Goal: Task Accomplishment & Management: Manage account settings

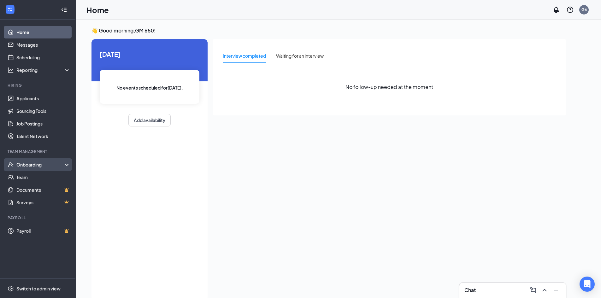
click at [29, 163] on div "Onboarding" at bounding box center [40, 165] width 49 height 6
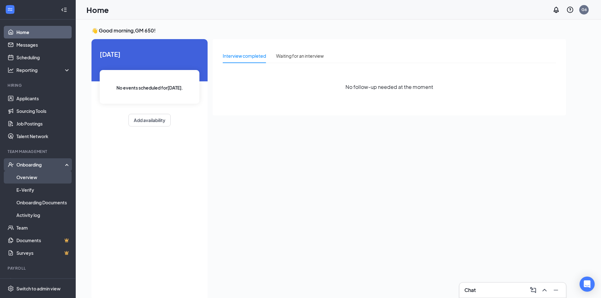
click at [26, 179] on link "Overview" at bounding box center [43, 177] width 54 height 13
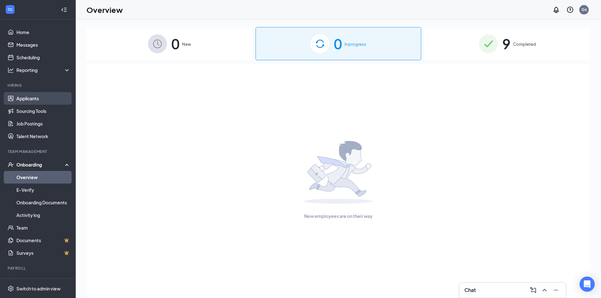
click at [35, 93] on link "Applicants" at bounding box center [43, 98] width 54 height 13
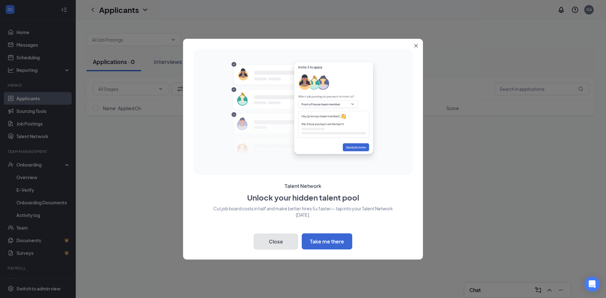
click at [285, 239] on button "Close" at bounding box center [276, 242] width 44 height 16
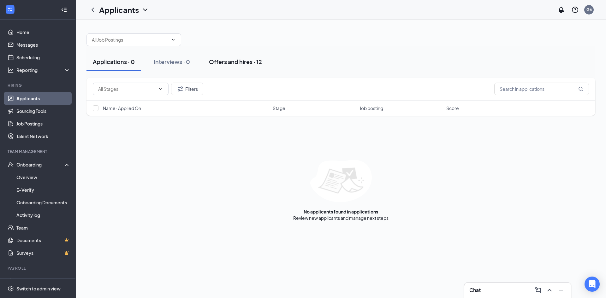
click at [218, 59] on div "Offers and hires · 12" at bounding box center [235, 62] width 53 height 8
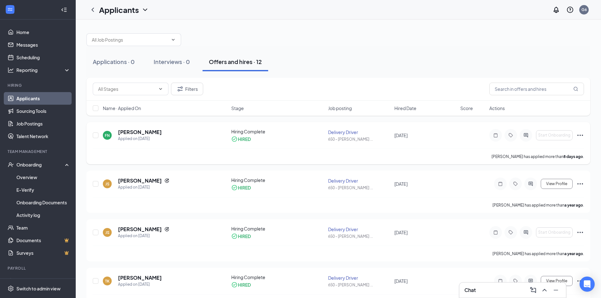
click at [579, 135] on icon "Ellipses" at bounding box center [581, 136] width 8 height 8
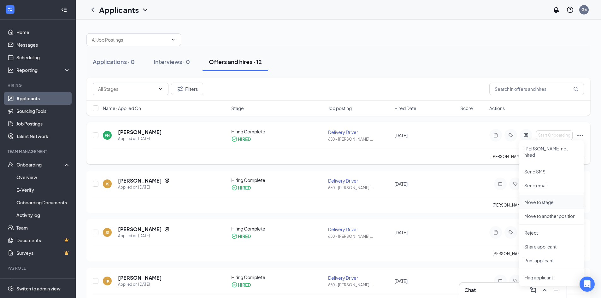
click at [549, 199] on p "Move to stage" at bounding box center [552, 202] width 54 height 6
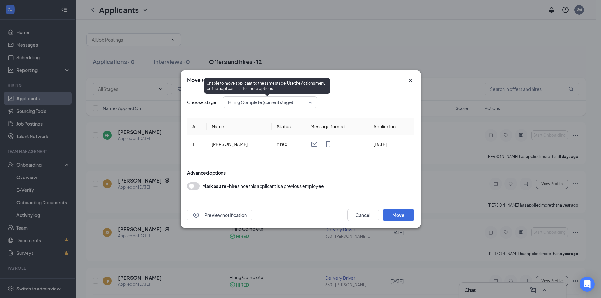
click at [265, 103] on span "Hiring Complete (current stage)" at bounding box center [260, 102] width 65 height 9
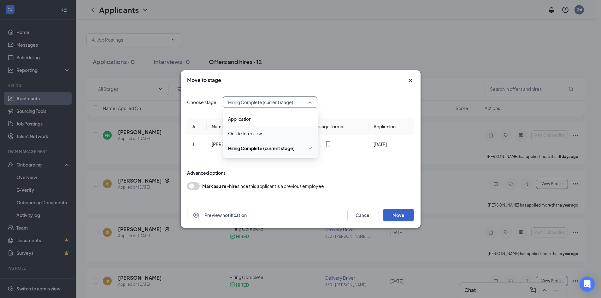
click at [394, 215] on button "Move" at bounding box center [399, 215] width 32 height 13
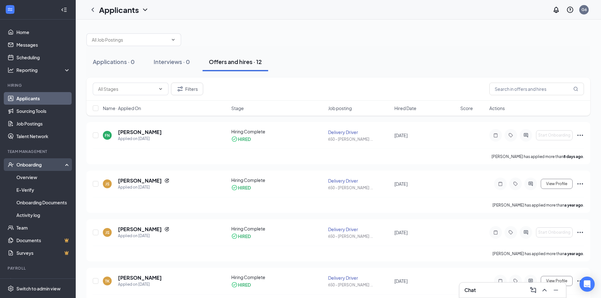
click at [30, 166] on div "Onboarding" at bounding box center [40, 165] width 49 height 6
click at [30, 163] on div "Onboarding" at bounding box center [40, 165] width 49 height 6
click at [32, 182] on link "Overview" at bounding box center [43, 177] width 54 height 13
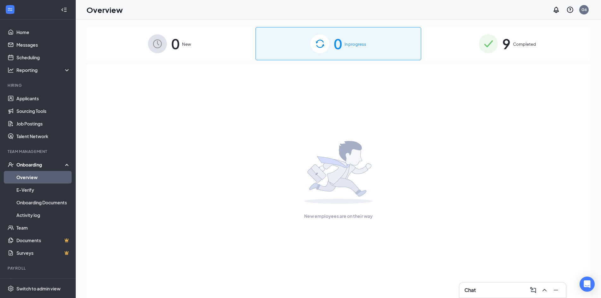
click at [194, 35] on div "0 New" at bounding box center [169, 43] width 166 height 33
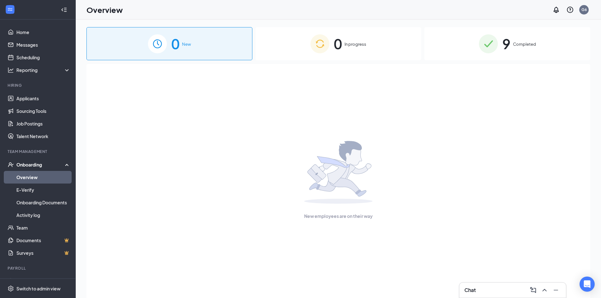
click at [333, 61] on div "0 New 0 In progress 9 Completed New employees are on their way" at bounding box center [338, 173] width 504 height 292
click at [318, 52] on img at bounding box center [320, 43] width 19 height 19
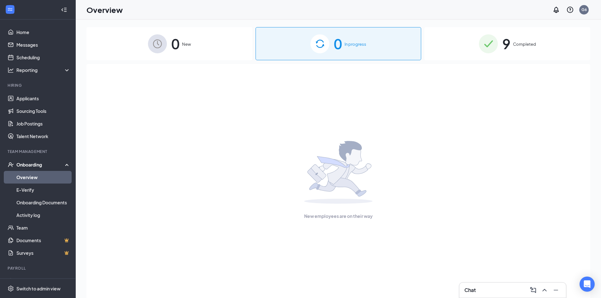
click at [181, 41] on div "0 New" at bounding box center [169, 43] width 166 height 33
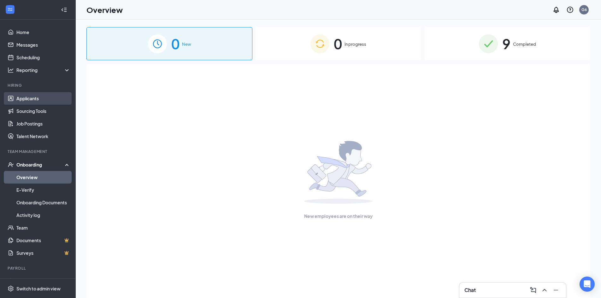
click at [27, 101] on link "Applicants" at bounding box center [43, 98] width 54 height 13
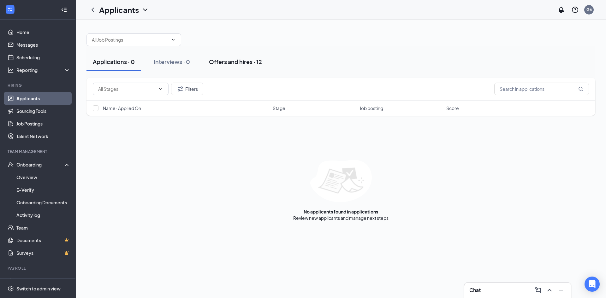
click at [247, 66] on button "Offers and hires · 12" at bounding box center [236, 61] width 66 height 19
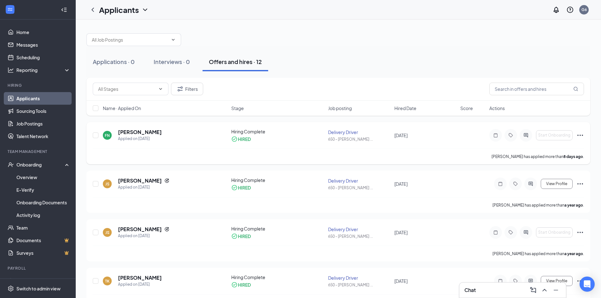
click at [579, 136] on icon "Ellipses" at bounding box center [581, 136] width 8 height 8
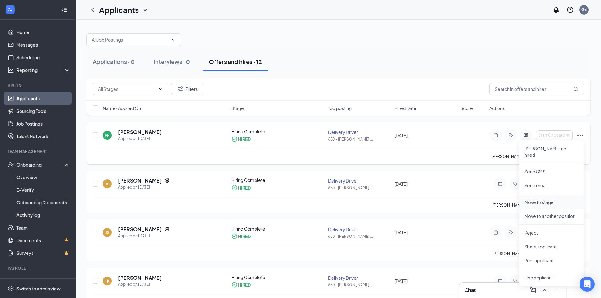
click at [554, 199] on p "Move to stage" at bounding box center [552, 202] width 54 height 6
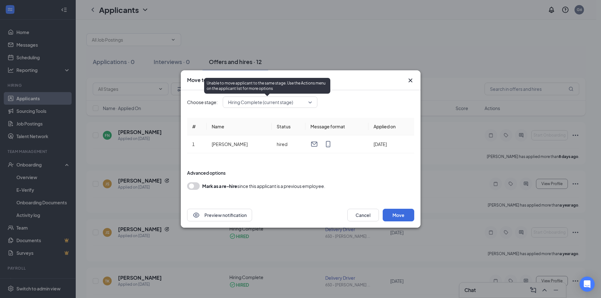
click at [291, 105] on span "Hiring Complete (current stage)" at bounding box center [260, 102] width 65 height 9
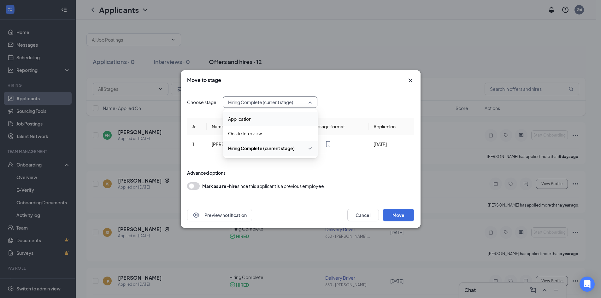
click at [250, 121] on span "Application" at bounding box center [239, 119] width 23 height 7
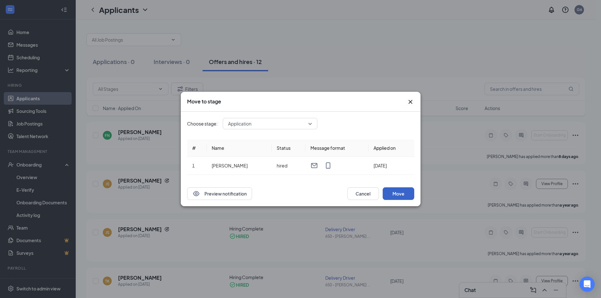
click at [395, 198] on button "Move" at bounding box center [399, 193] width 32 height 13
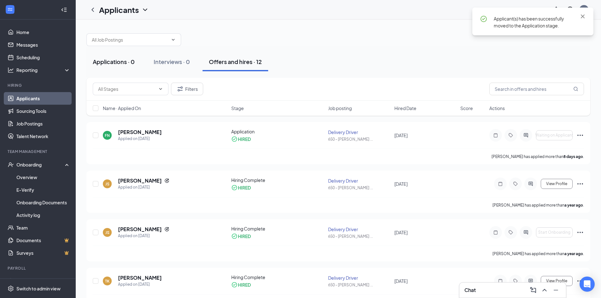
click at [111, 63] on div "Applications · 0" at bounding box center [114, 62] width 42 height 8
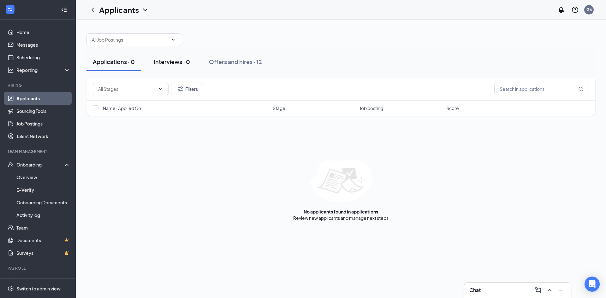
click at [180, 64] on div "Interviews · 0" at bounding box center [172, 62] width 36 height 8
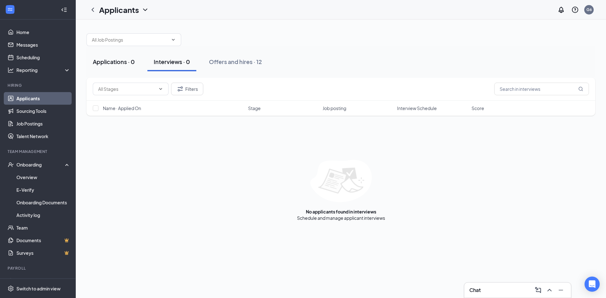
click at [113, 63] on div "Applications · 0" at bounding box center [114, 62] width 42 height 8
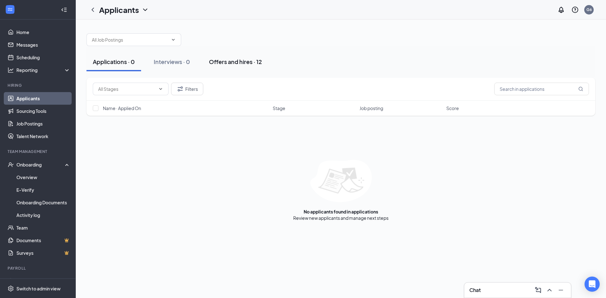
click at [265, 63] on button "Offers and hires · 12" at bounding box center [236, 61] width 66 height 19
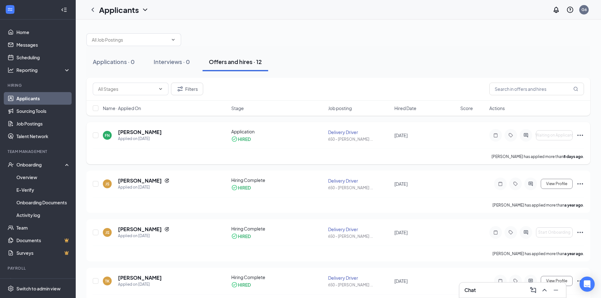
click at [241, 136] on div "HIRED" at bounding box center [244, 139] width 13 height 6
click at [242, 140] on div "HIRED" at bounding box center [244, 139] width 13 height 6
click at [99, 131] on div "FN [PERSON_NAME] Applied on [DATE] Application HIRED Delivery Driver 650 - [PER…" at bounding box center [338, 138] width 491 height 20
click at [578, 135] on icon "Ellipses" at bounding box center [581, 135] width 6 height 1
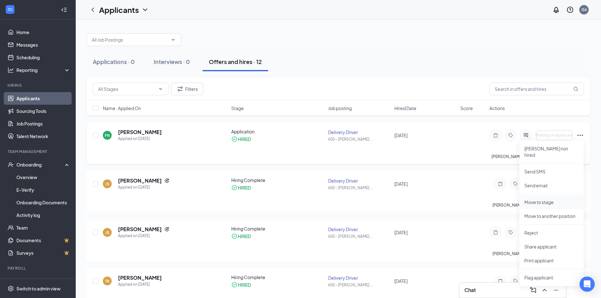
click at [539, 199] on p "Move to stage" at bounding box center [552, 202] width 54 height 6
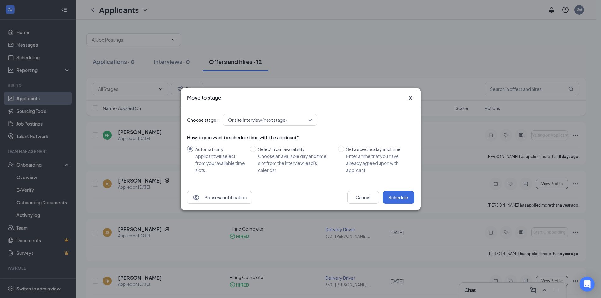
click at [258, 121] on span "Onsite Interview (next stage)" at bounding box center [257, 119] width 59 height 9
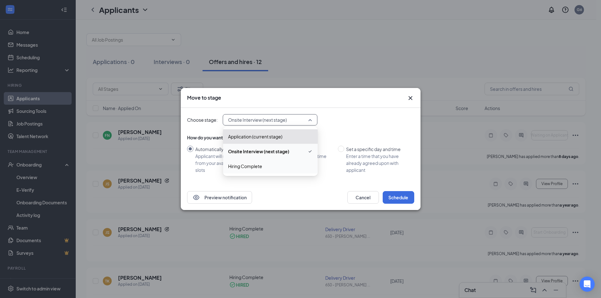
click at [255, 166] on span "Hiring Complete" at bounding box center [245, 166] width 34 height 7
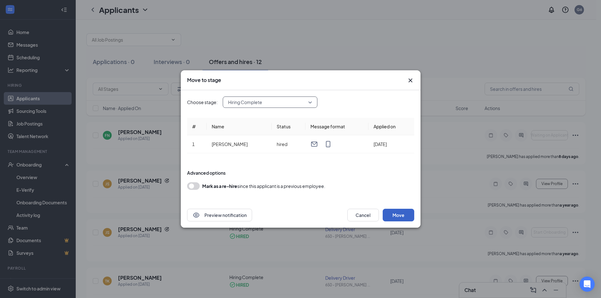
click at [392, 213] on button "Move" at bounding box center [399, 215] width 32 height 13
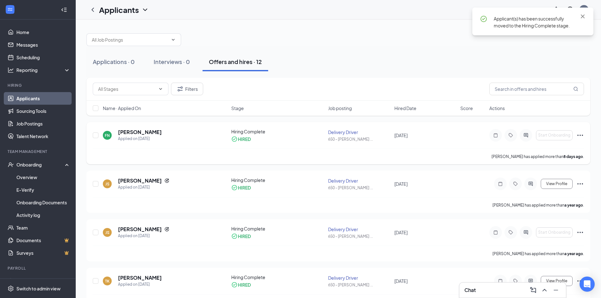
click at [244, 135] on div "Hiring Complete HIRED" at bounding box center [277, 135] width 93 height 14
click at [579, 134] on icon "Ellipses" at bounding box center [581, 136] width 8 height 8
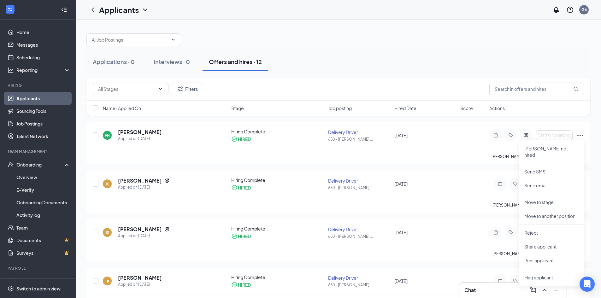
click at [398, 41] on div at bounding box center [338, 36] width 504 height 19
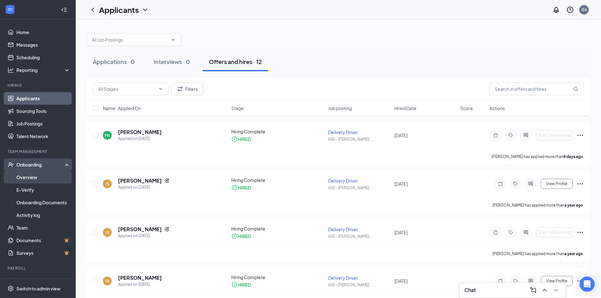
click at [45, 177] on link "Overview" at bounding box center [43, 177] width 54 height 13
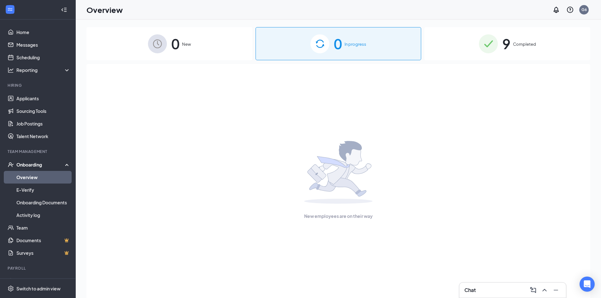
click at [194, 47] on div "0 New" at bounding box center [169, 43] width 166 height 33
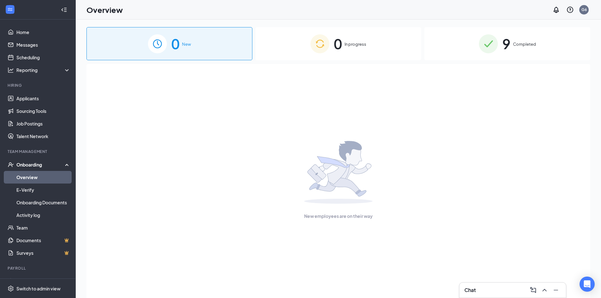
click at [371, 31] on div "0 In progress" at bounding box center [339, 43] width 166 height 33
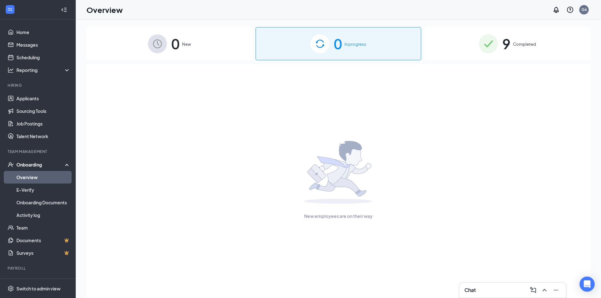
click at [514, 21] on div "0 New 0 In progress 9 Completed New employees are on their way" at bounding box center [339, 173] width 526 height 307
click at [505, 50] on span "9" at bounding box center [506, 44] width 8 height 22
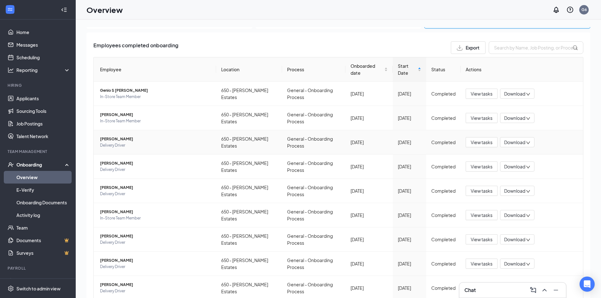
scroll to position [56, 0]
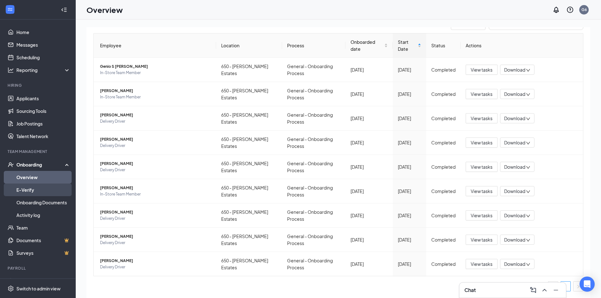
click at [31, 189] on link "E-Verify" at bounding box center [43, 190] width 54 height 13
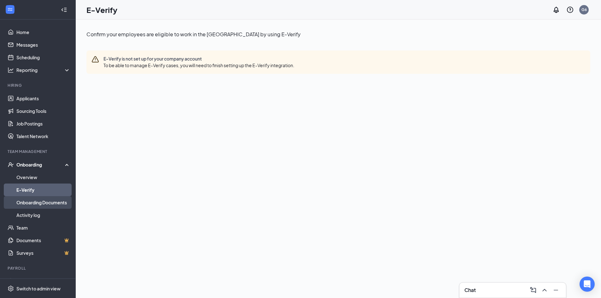
click at [29, 205] on link "Onboarding Documents" at bounding box center [43, 202] width 54 height 13
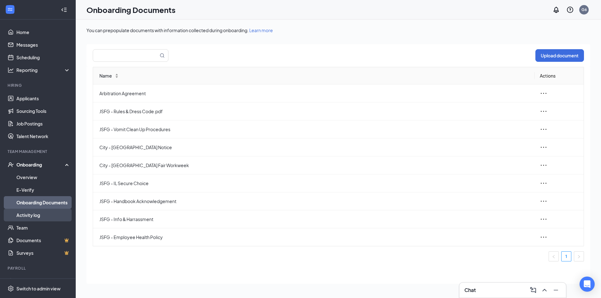
click at [31, 217] on link "Activity log" at bounding box center [43, 215] width 54 height 13
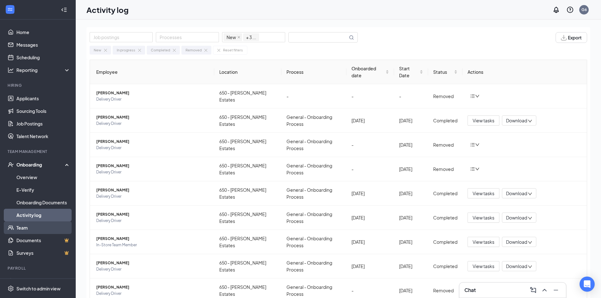
click at [23, 226] on link "Team" at bounding box center [43, 228] width 54 height 13
click at [475, 96] on icon "down" at bounding box center [477, 96] width 4 height 4
click at [475, 107] on div "Return to onboarding" at bounding box center [505, 109] width 68 height 6
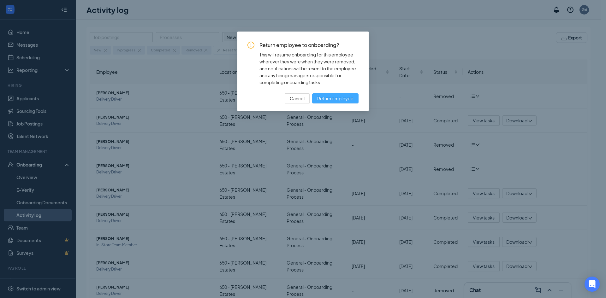
click at [326, 99] on span "Return employee" at bounding box center [335, 98] width 36 height 7
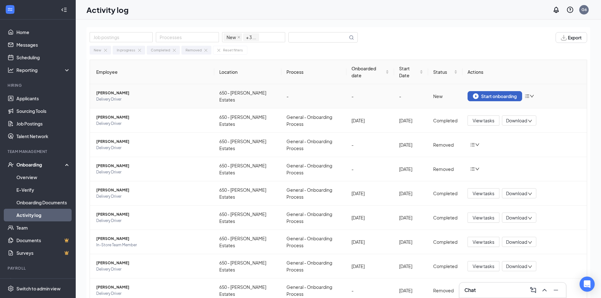
click at [500, 95] on div "Start onboarding" at bounding box center [495, 96] width 44 height 6
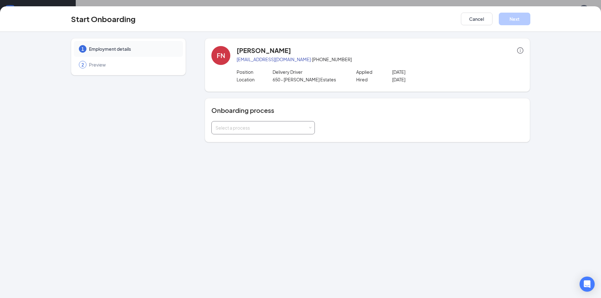
click at [290, 129] on div "Select a process" at bounding box center [262, 128] width 92 height 6
click at [282, 154] on li "General - Onboarding Process" at bounding box center [263, 152] width 104 height 11
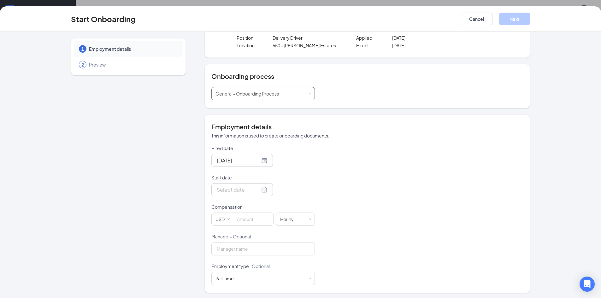
scroll to position [35, 0]
click at [260, 190] on div at bounding box center [242, 189] width 51 height 8
type input "Aug 25, 2025"
click at [233, 265] on div "25" at bounding box center [233, 264] width 8 height 8
click at [246, 218] on input at bounding box center [253, 218] width 40 height 13
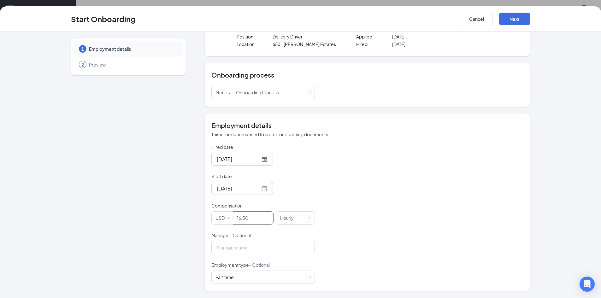
scroll to position [28, 0]
type input "16.5"
click at [512, 18] on button "Next" at bounding box center [515, 19] width 32 height 13
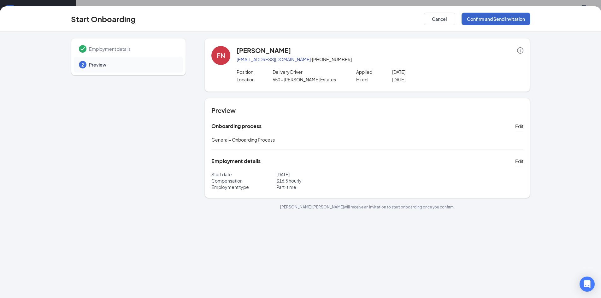
click at [505, 19] on button "Confirm and Send Invitation" at bounding box center [496, 19] width 69 height 13
